Goal: Find specific page/section: Find specific page/section

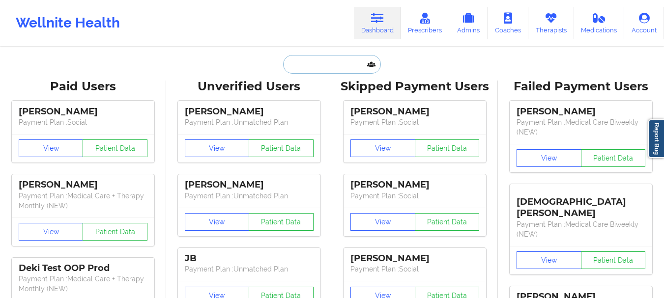
click at [315, 59] on input "text" at bounding box center [331, 64] width 97 height 19
paste input "[EMAIL_ADDRESS][DOMAIN_NAME]"
type input "[EMAIL_ADDRESS][DOMAIN_NAME]"
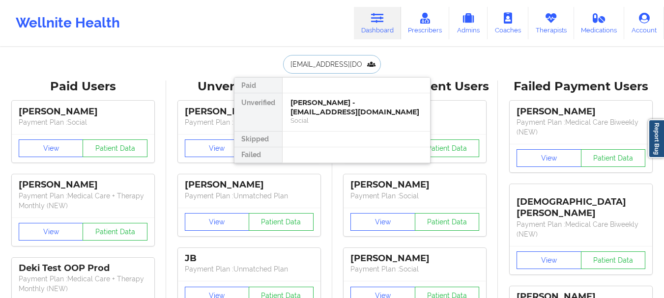
scroll to position [0, 0]
click at [310, 109] on div "[PERSON_NAME] - [PERSON_NAME][EMAIL_ADDRESS][DOMAIN_NAME]" at bounding box center [357, 107] width 132 height 18
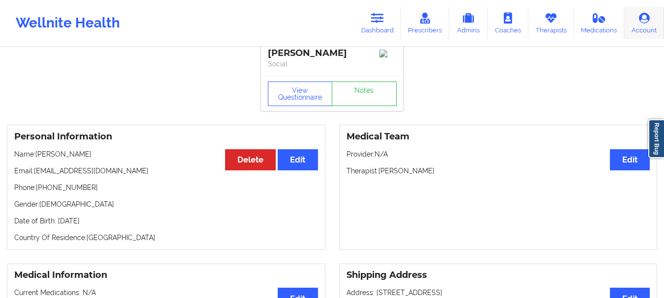
scroll to position [7, 0]
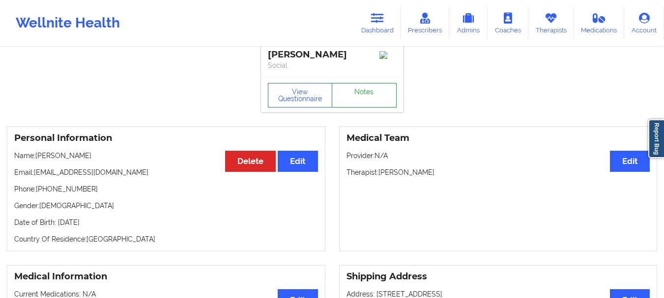
click at [371, 100] on link "Notes" at bounding box center [364, 95] width 65 height 25
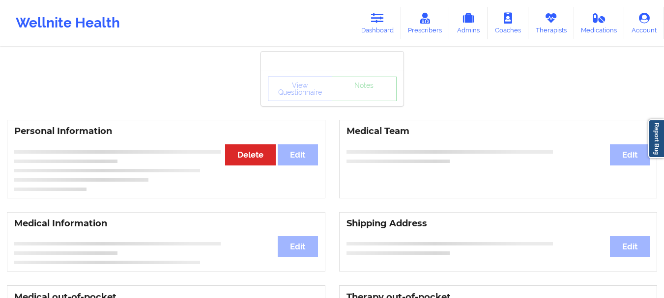
scroll to position [7, 0]
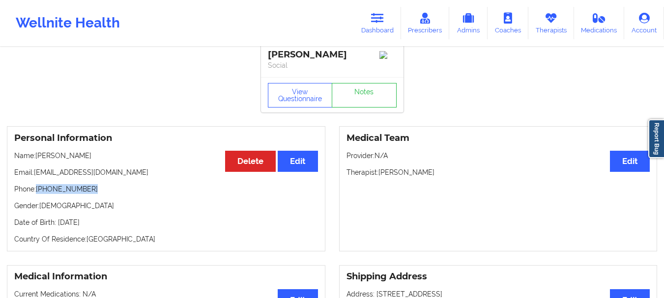
drag, startPoint x: 87, startPoint y: 194, endPoint x: 38, endPoint y: 196, distance: 48.2
click at [38, 194] on p "Phone: [PHONE_NUMBER]" at bounding box center [166, 189] width 304 height 10
copy p "[PHONE_NUMBER]"
click at [372, 97] on link "Notes" at bounding box center [364, 95] width 65 height 25
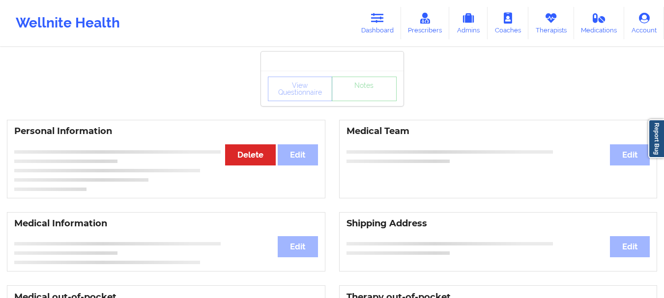
scroll to position [7, 0]
